Goal: Transaction & Acquisition: Purchase product/service

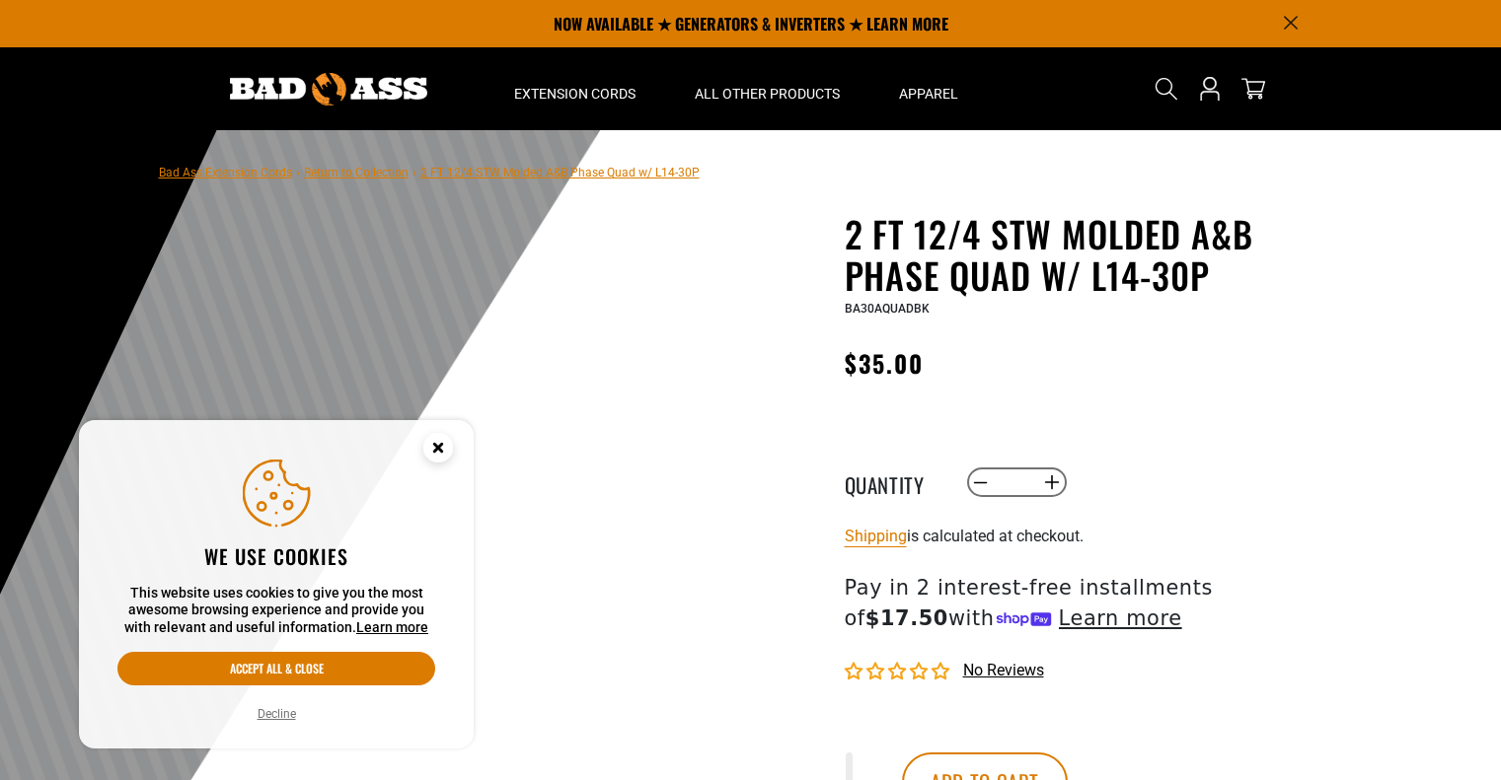
scroll to position [83, 0]
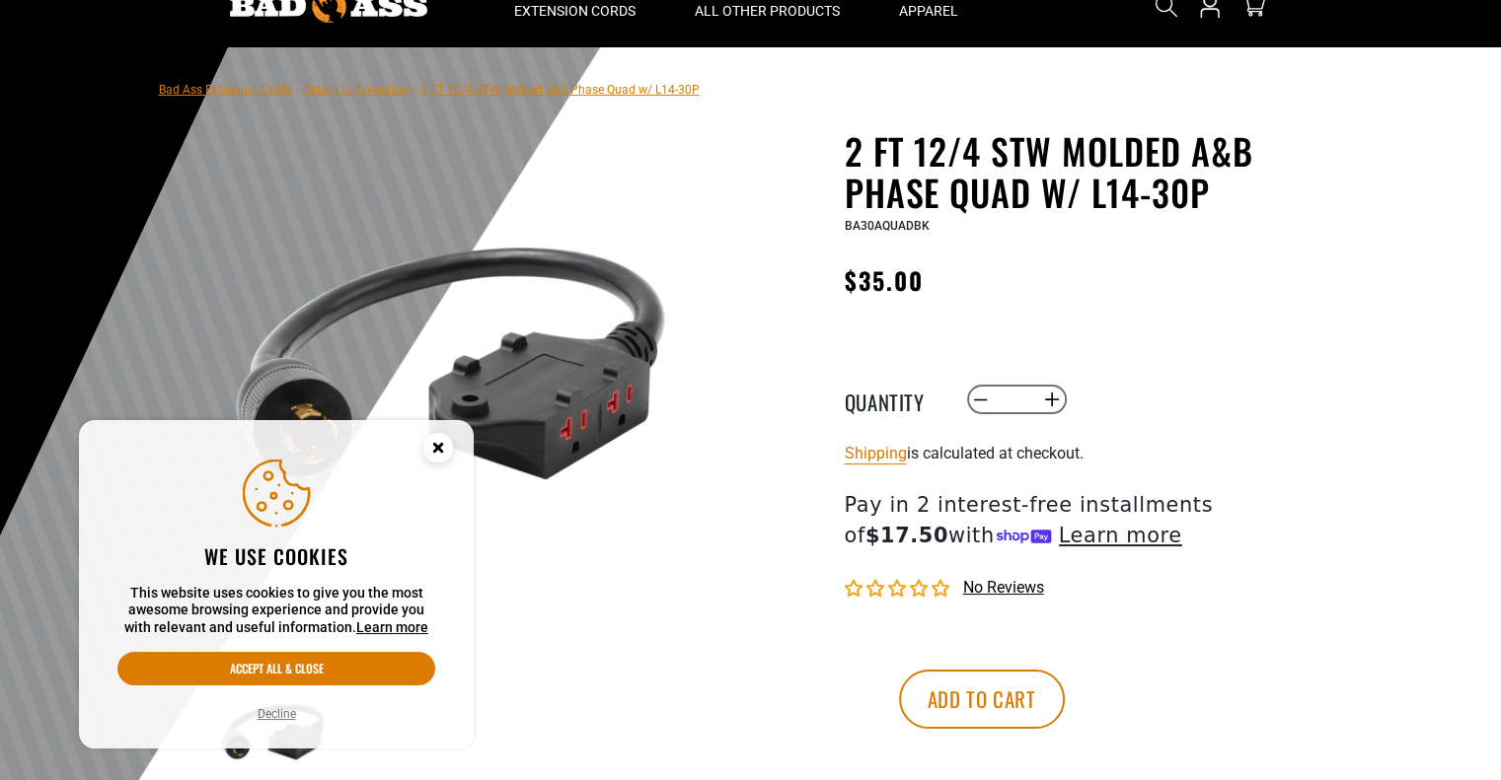
click at [438, 451] on circle "Cookie Consent" at bounding box center [438, 448] width 30 height 30
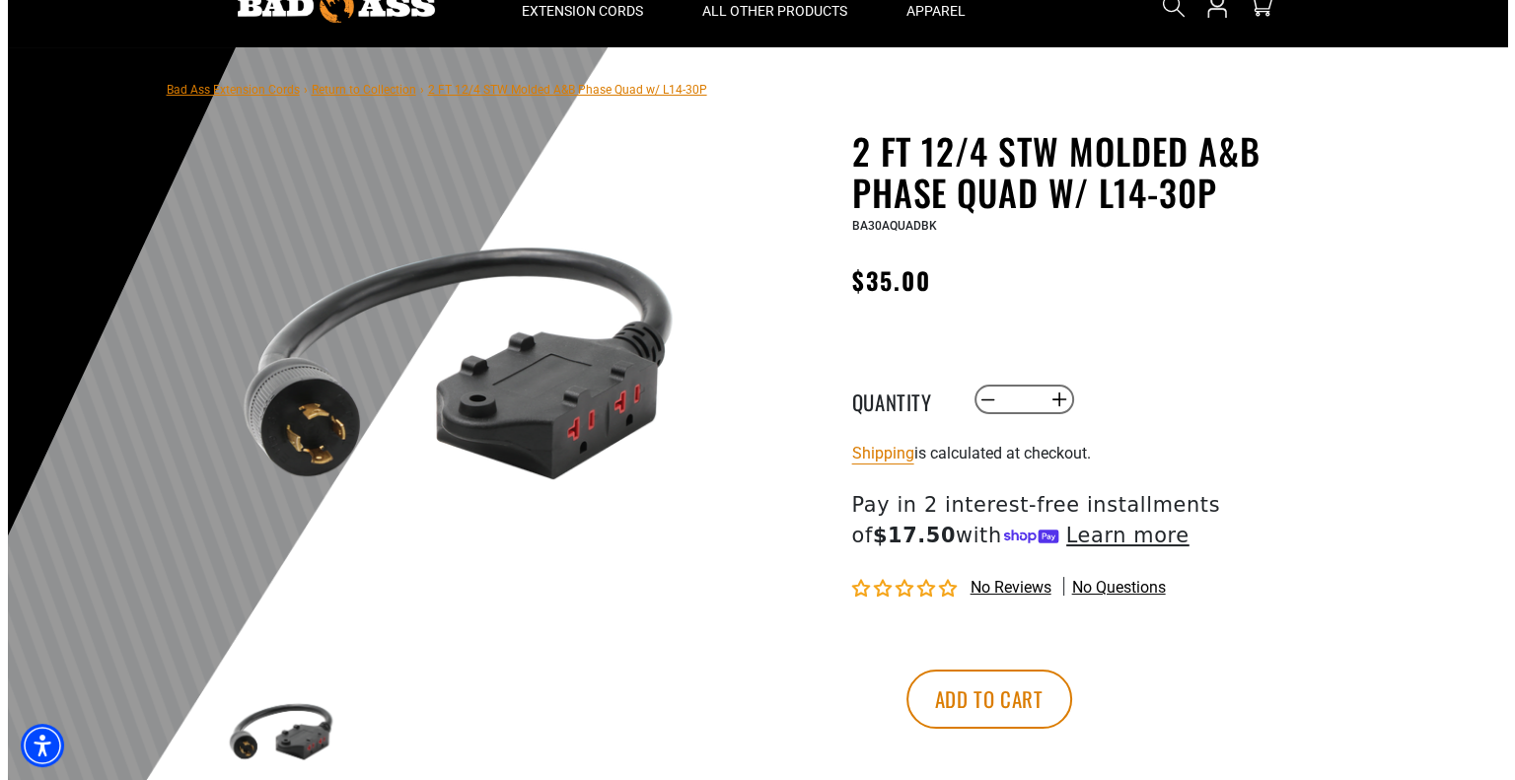
scroll to position [0, 0]
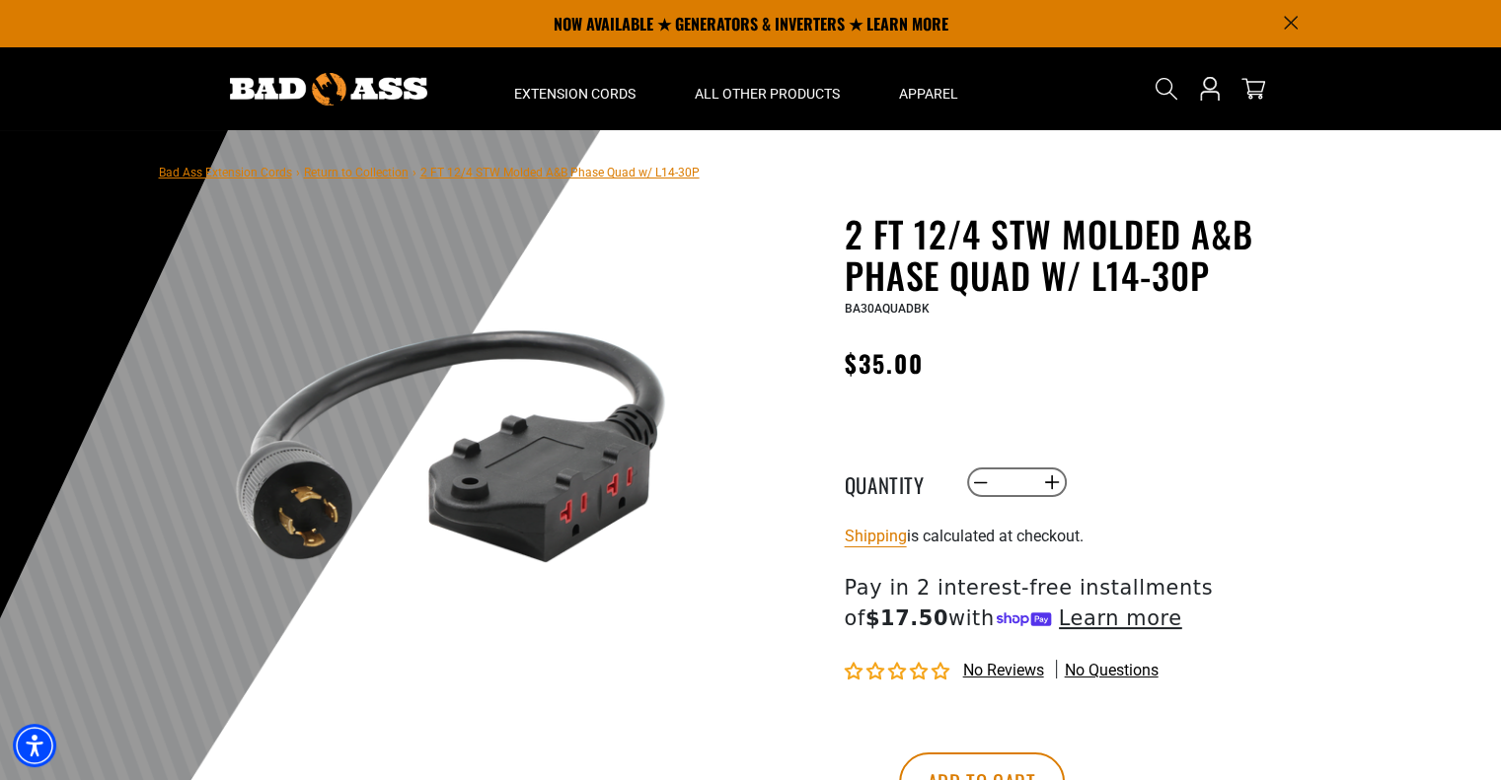
click at [1177, 98] on icon "Search" at bounding box center [1166, 89] width 24 height 24
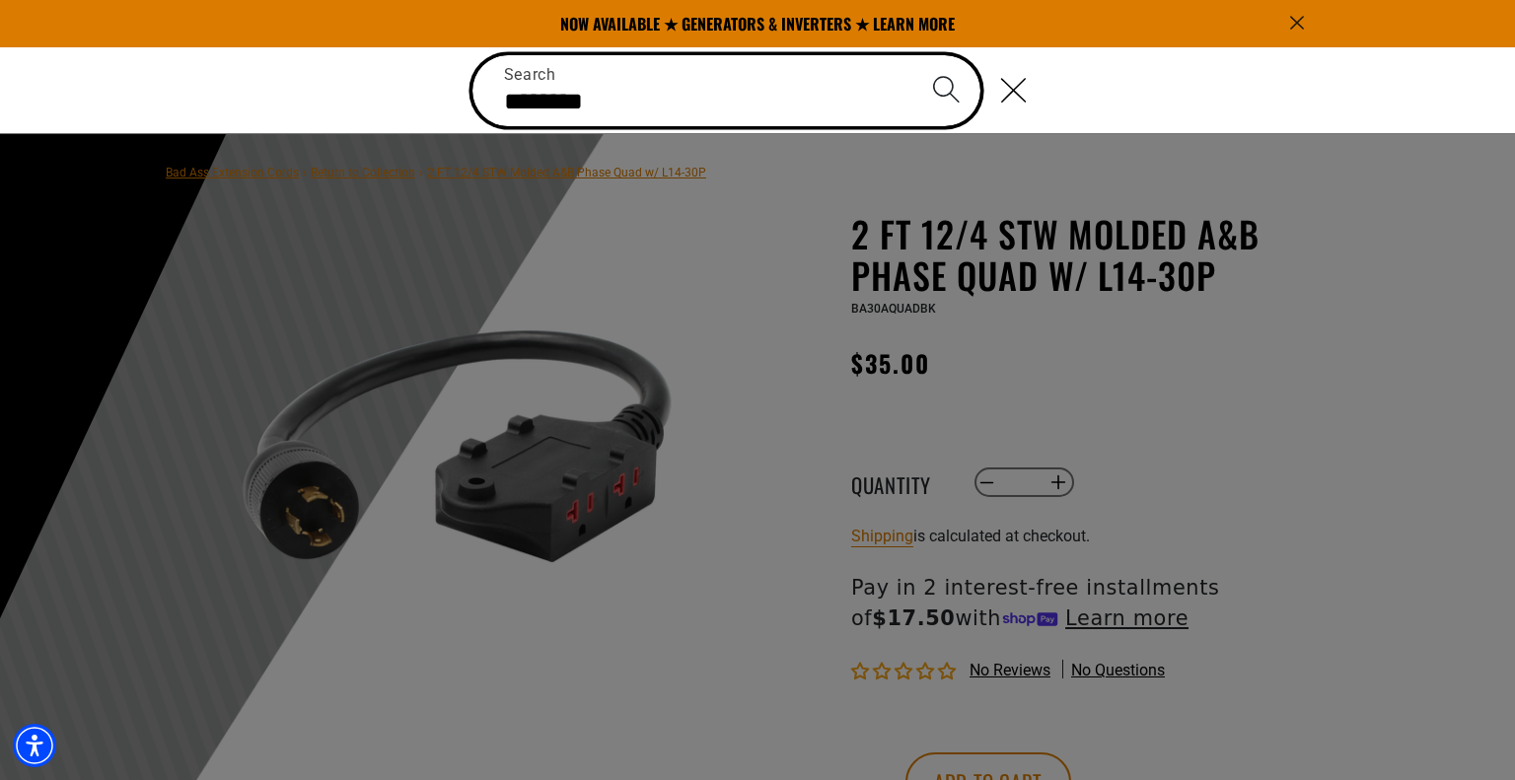
type input "********"
click at [912, 55] on button "Search" at bounding box center [946, 89] width 69 height 69
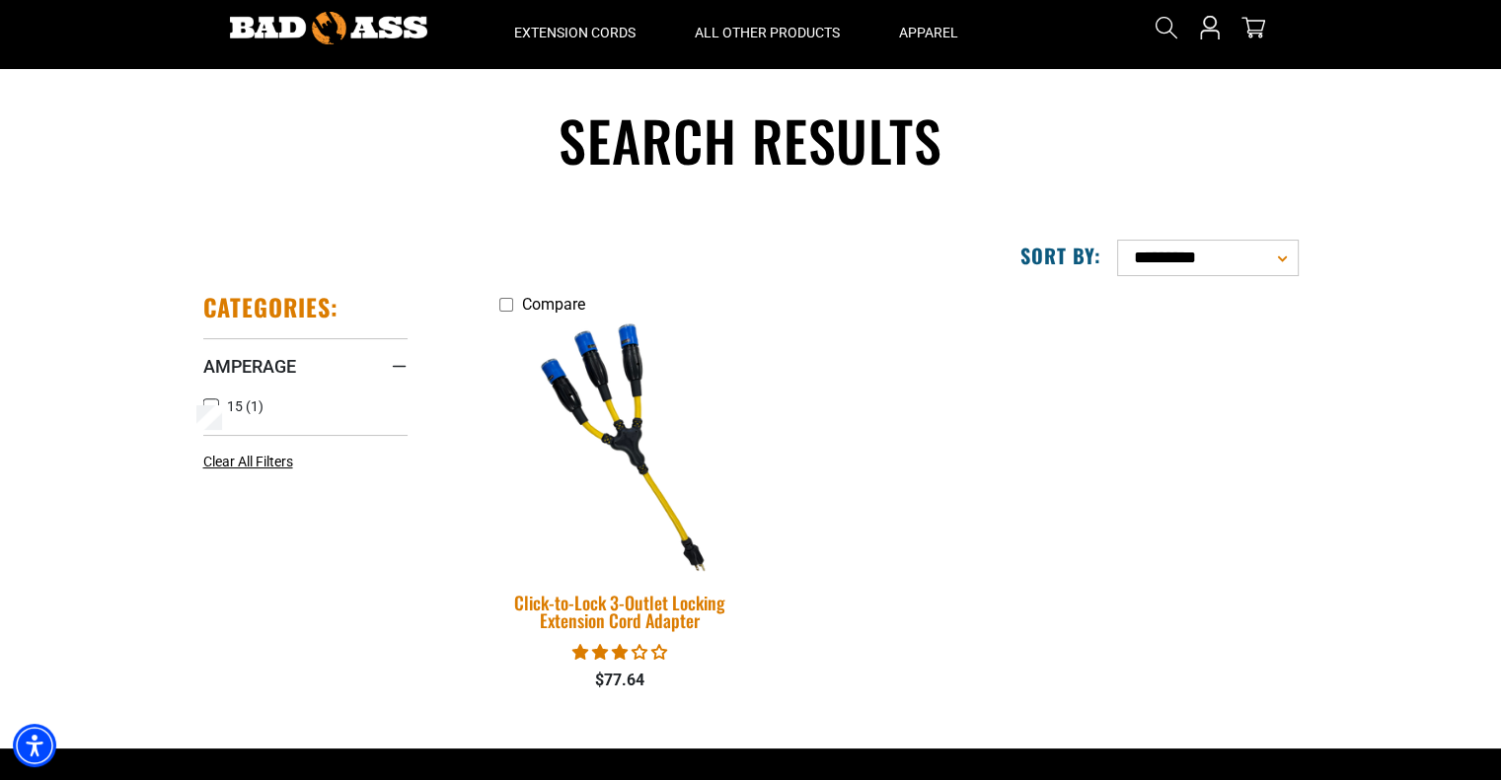
click at [607, 414] on img at bounding box center [619, 447] width 276 height 253
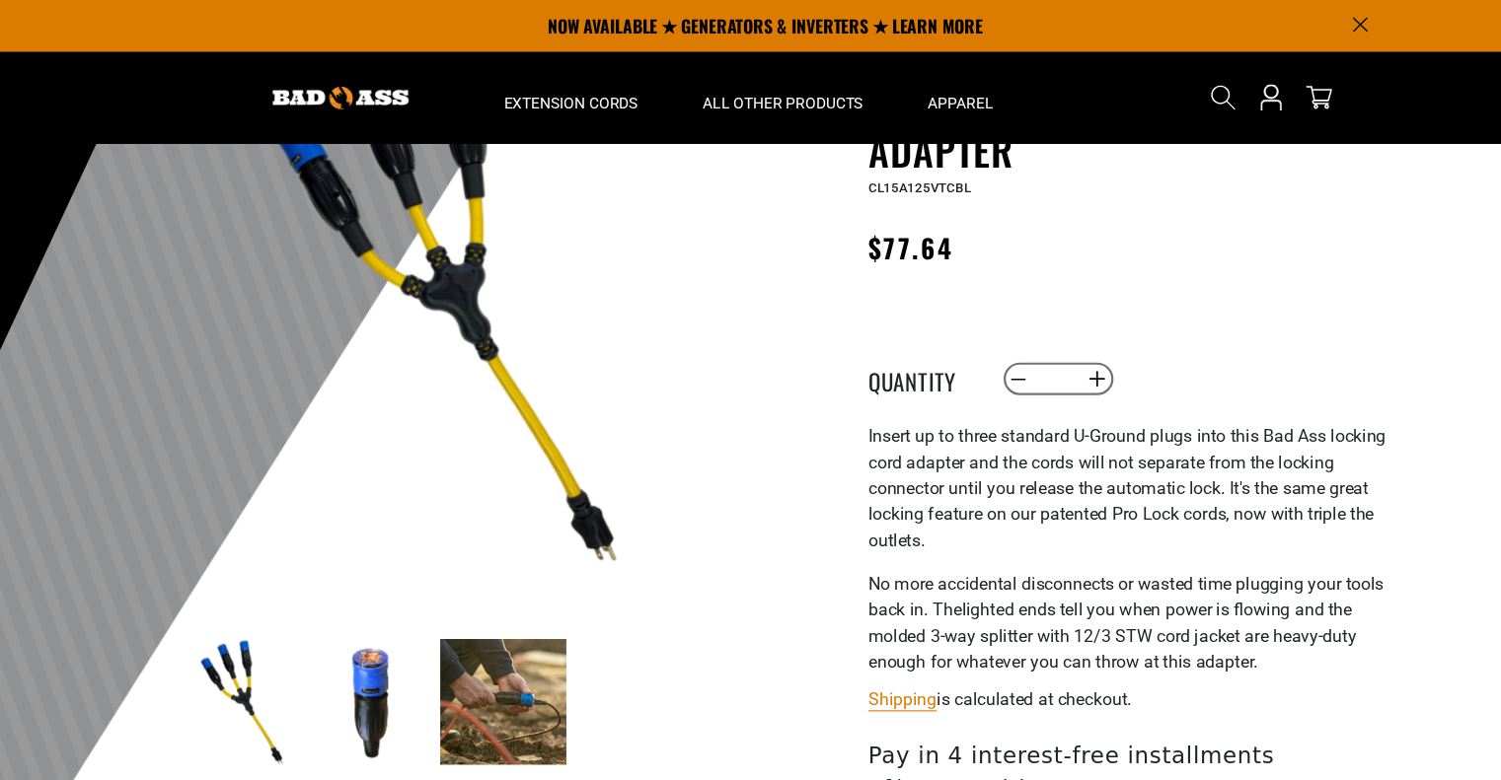
click at [404, 611] on img at bounding box center [393, 637] width 114 height 114
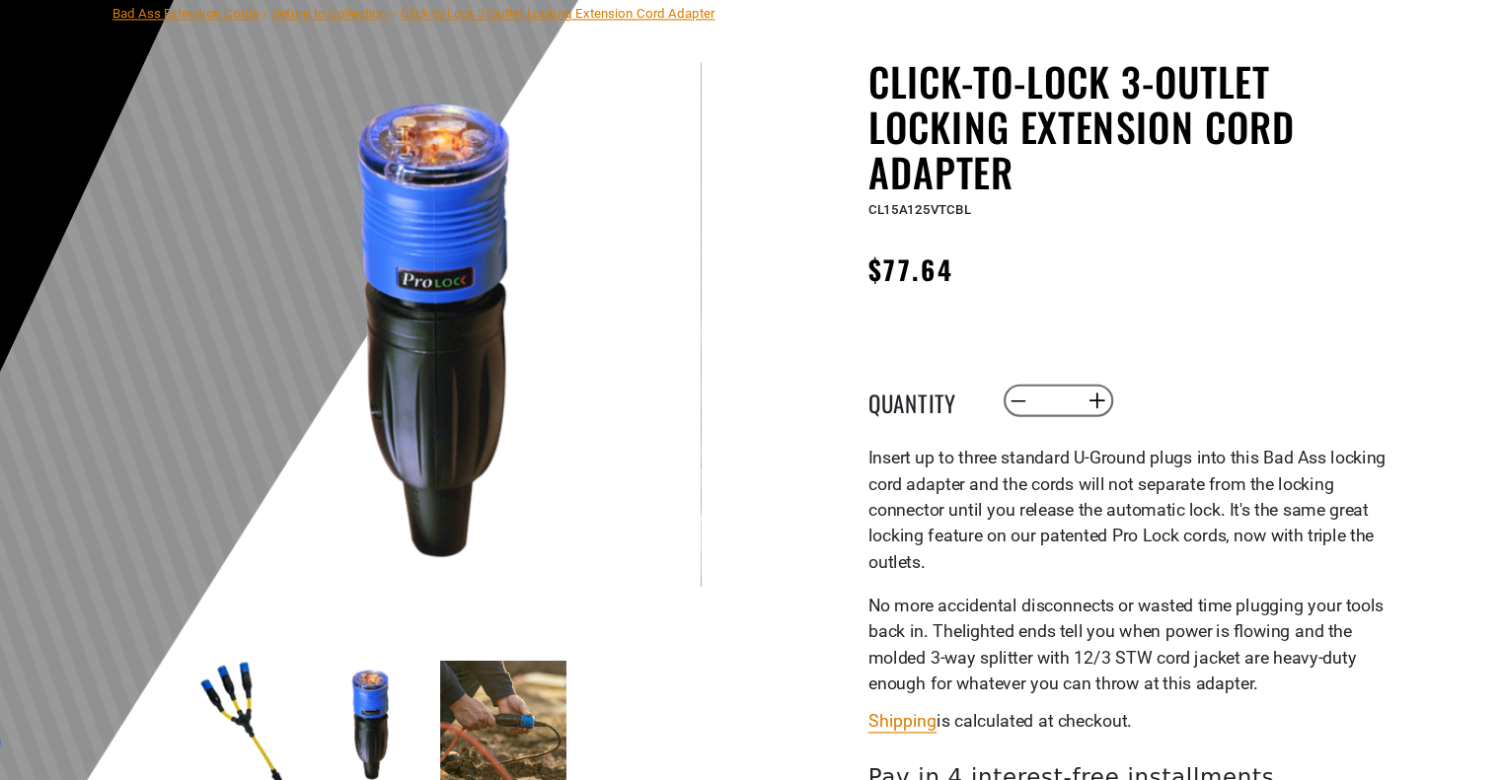
scroll to position [142, 0]
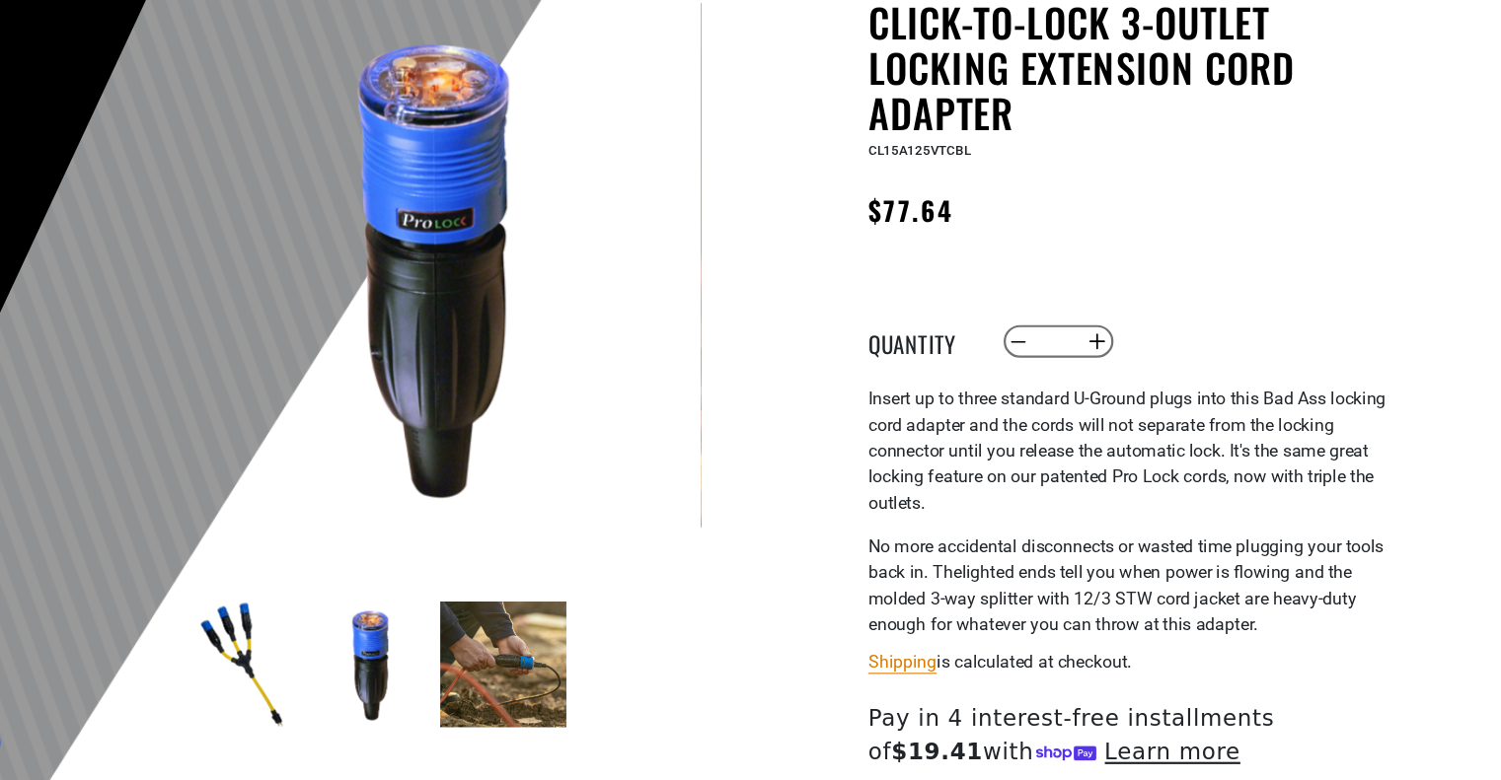
click at [520, 654] on img at bounding box center [513, 675] width 114 height 114
